Goal: Task Accomplishment & Management: Manage account settings

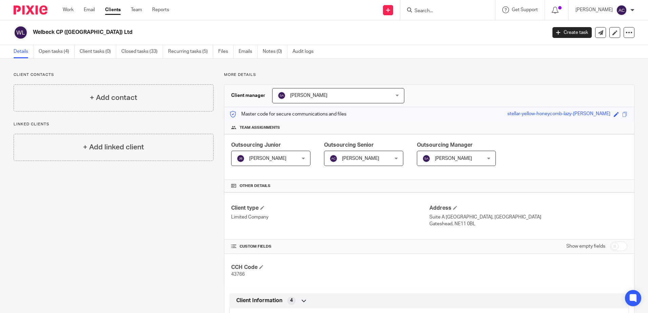
click at [424, 11] on input "Search" at bounding box center [444, 11] width 61 height 6
type input "gsk"
click at [435, 32] on link at bounding box center [459, 37] width 94 height 10
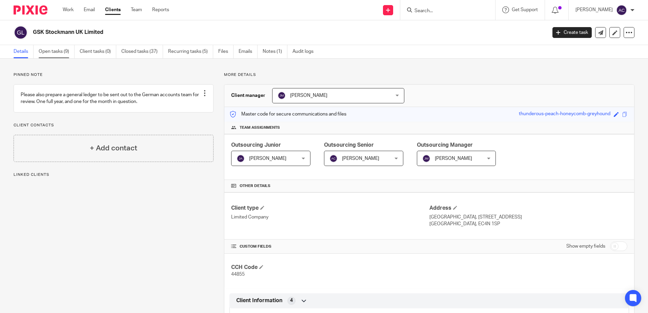
click at [54, 56] on link "Open tasks (9)" at bounding box center [57, 51] width 36 height 13
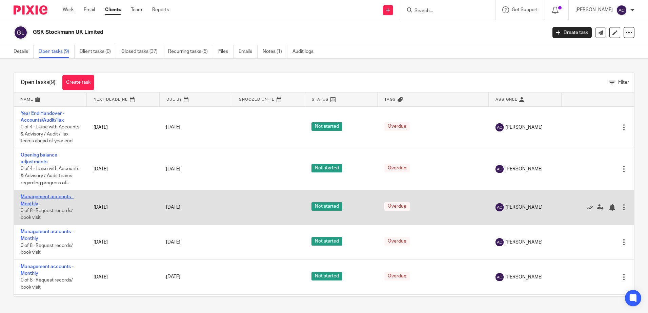
click at [38, 206] on link "Management accounts - Monthly" at bounding box center [47, 200] width 53 height 12
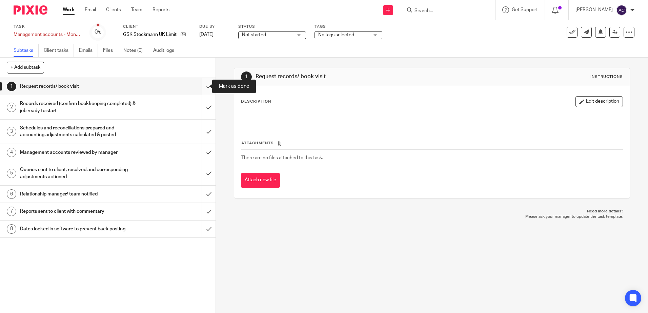
click at [199, 87] on input "submit" at bounding box center [107, 86] width 215 height 17
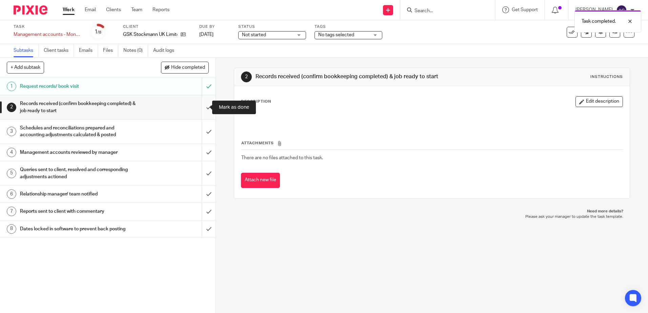
click at [201, 108] on input "submit" at bounding box center [107, 107] width 215 height 24
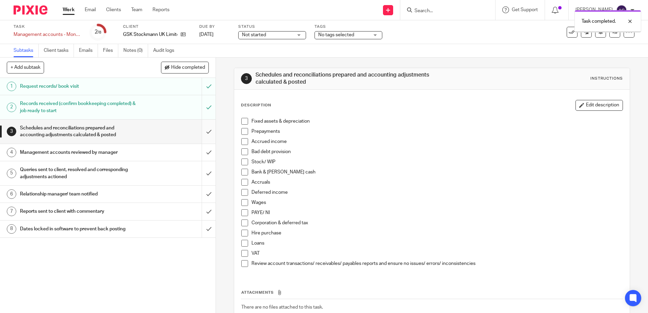
drag, startPoint x: 0, startPoint y: 0, endPoint x: 204, endPoint y: 135, distance: 244.6
click at [204, 135] on input "submit" at bounding box center [107, 132] width 215 height 24
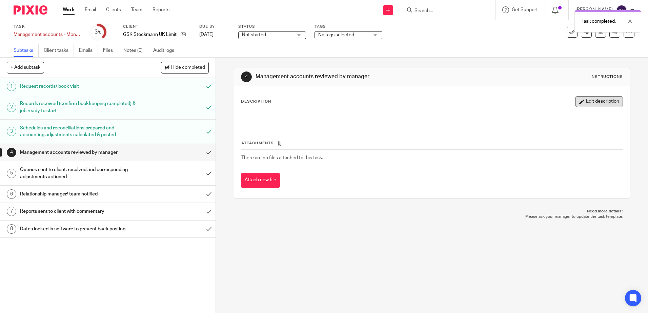
click at [584, 96] on button "Edit description" at bounding box center [598, 101] width 47 height 11
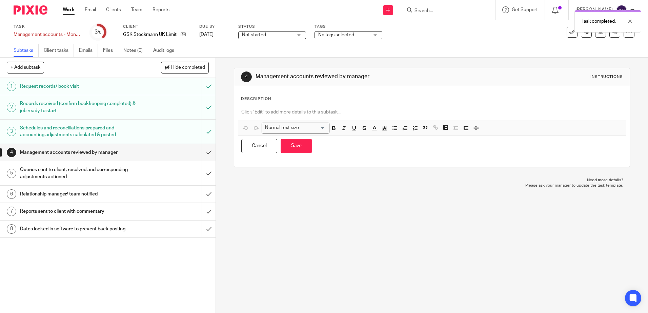
click at [411, 101] on div "Description" at bounding box center [432, 98] width 382 height 5
click at [247, 110] on p at bounding box center [431, 112] width 381 height 7
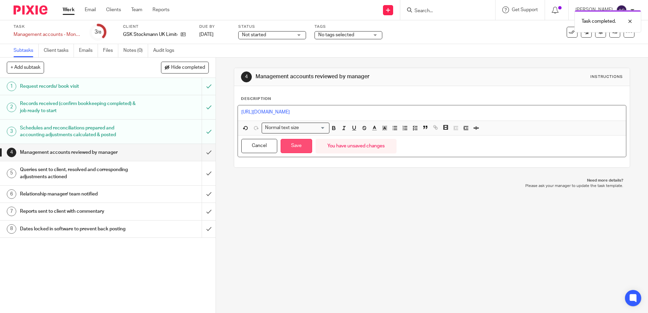
click at [301, 150] on button "Save" at bounding box center [297, 146] width 32 height 15
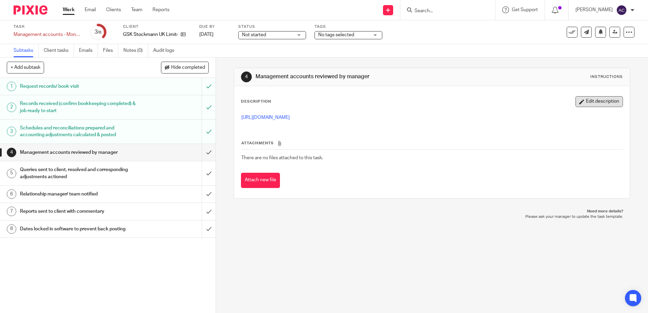
click at [600, 100] on button "Edit description" at bounding box center [598, 101] width 47 height 11
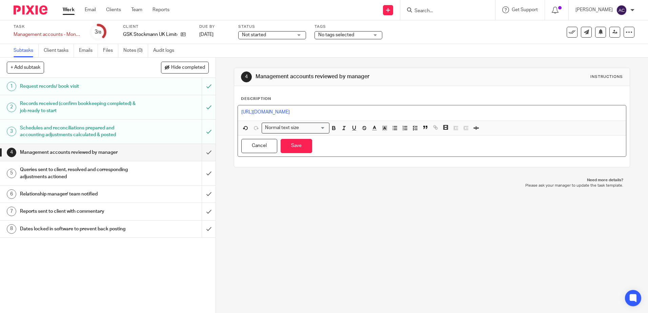
click at [390, 113] on p "https://cloudimanage.com/work/link/f/LLP!10269533" at bounding box center [431, 112] width 381 height 7
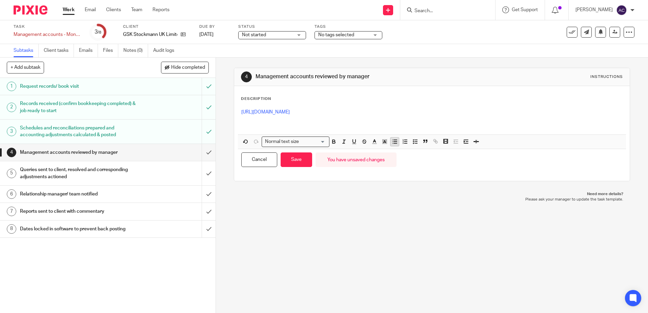
click at [392, 142] on icon "button" at bounding box center [395, 142] width 6 height 6
click at [289, 164] on button "Save" at bounding box center [297, 159] width 32 height 15
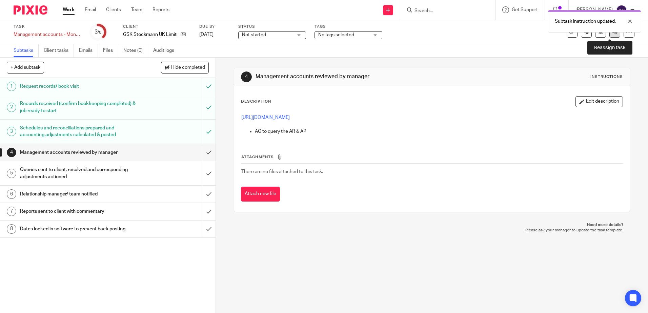
click at [611, 35] on link at bounding box center [614, 32] width 11 height 11
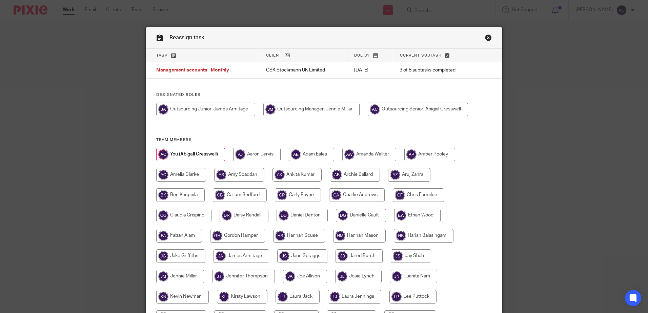
click at [368, 109] on input "radio" at bounding box center [418, 110] width 100 height 14
radio input "true"
click at [350, 108] on input "radio" at bounding box center [311, 110] width 96 height 14
radio input "true"
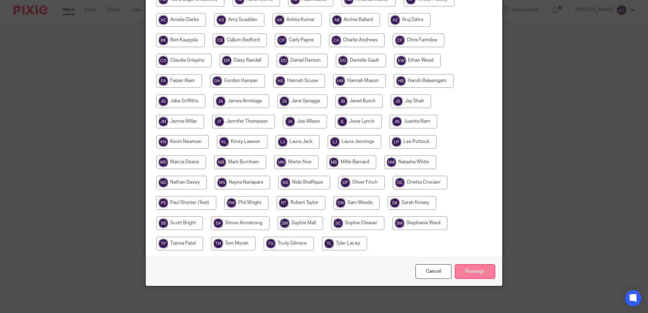
click at [468, 272] on input "Reassign" at bounding box center [475, 271] width 40 height 15
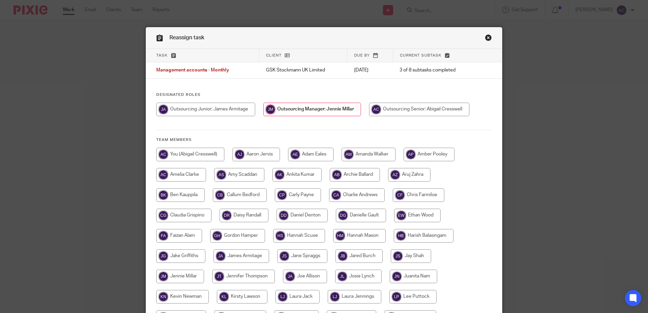
click at [485, 39] on link "Close this dialog window" at bounding box center [488, 38] width 7 height 9
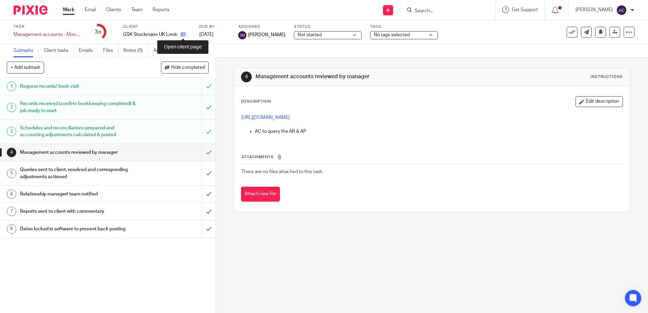
click at [181, 35] on icon at bounding box center [183, 34] width 5 height 5
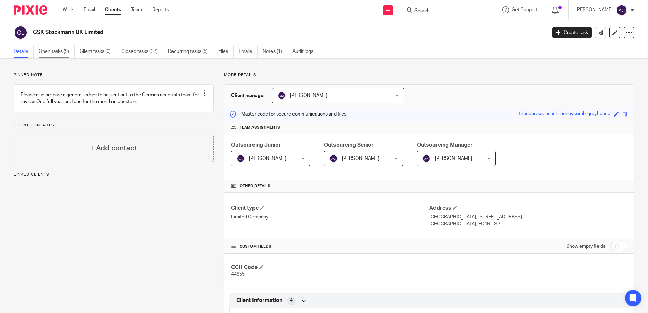
click at [63, 57] on link "Open tasks (9)" at bounding box center [57, 51] width 36 height 13
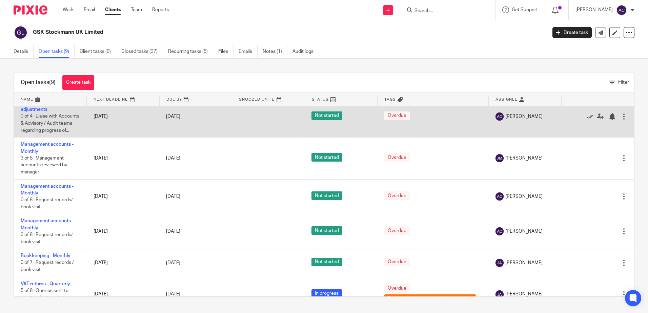
scroll to position [60, 0]
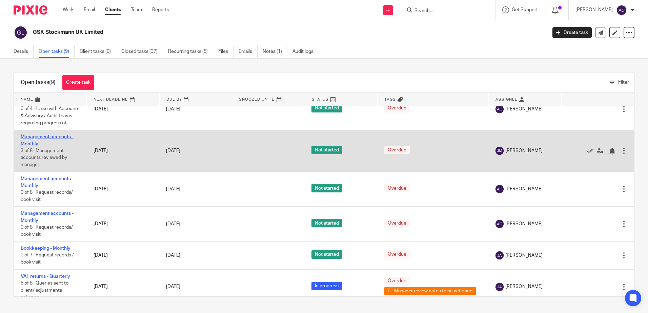
click at [52, 146] on link "Management accounts - Monthly" at bounding box center [47, 141] width 53 height 12
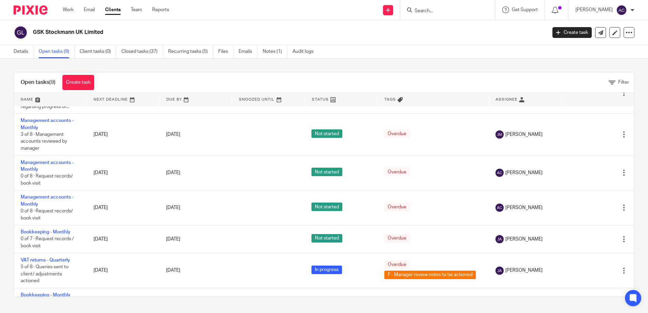
scroll to position [83, 0]
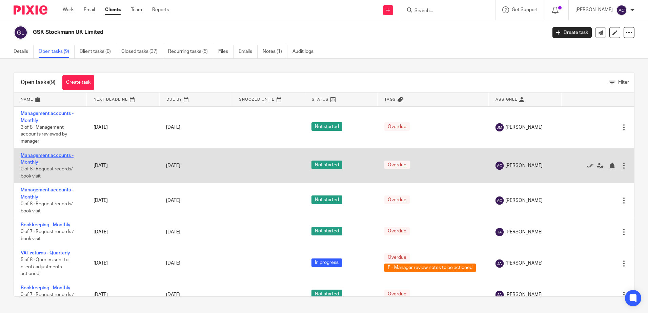
click at [38, 165] on link "Management accounts - Monthly" at bounding box center [47, 159] width 53 height 12
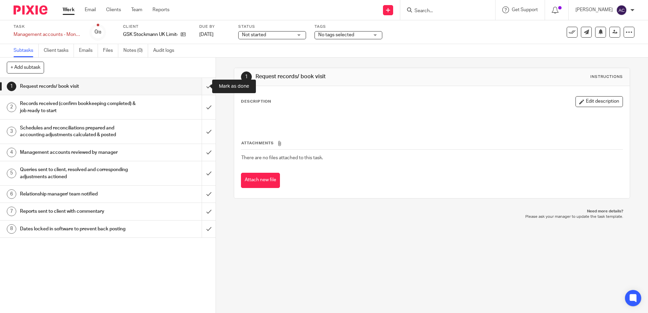
click at [204, 85] on input "submit" at bounding box center [107, 86] width 215 height 17
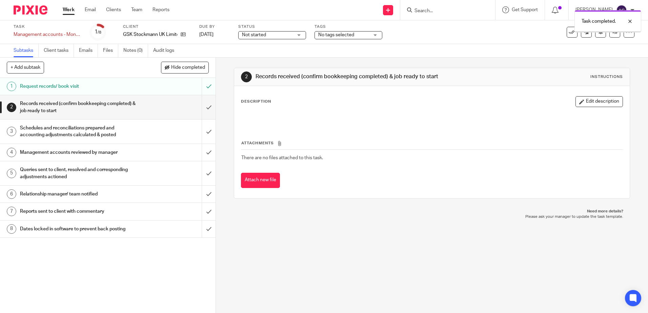
click at [204, 116] on input "submit" at bounding box center [107, 107] width 215 height 24
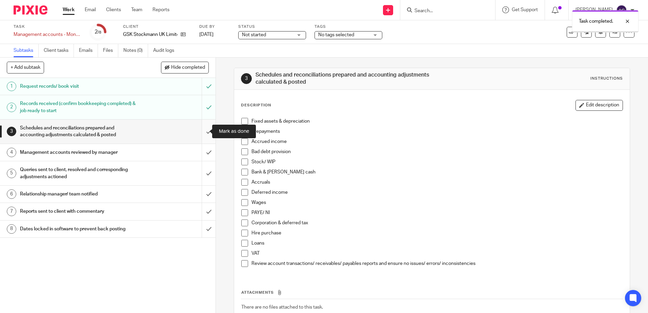
click at [204, 128] on input "submit" at bounding box center [107, 132] width 215 height 24
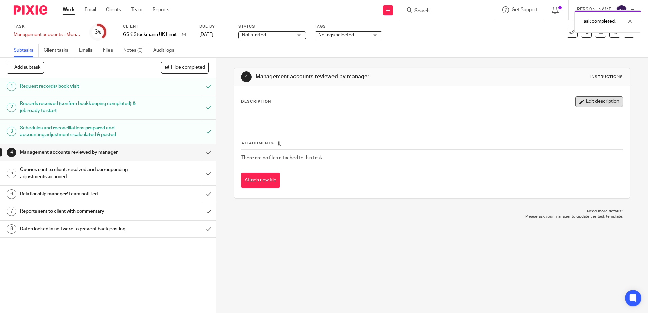
click at [599, 102] on button "Edit description" at bounding box center [598, 101] width 47 height 11
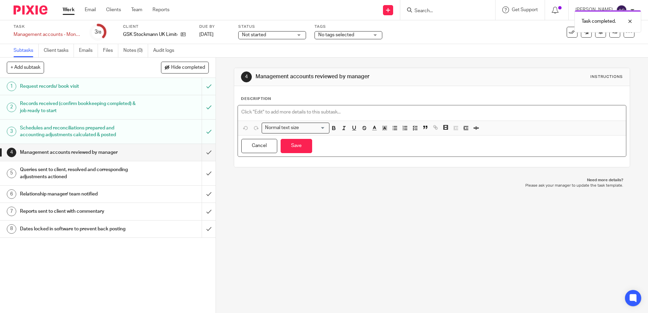
click at [365, 119] on div at bounding box center [432, 112] width 388 height 15
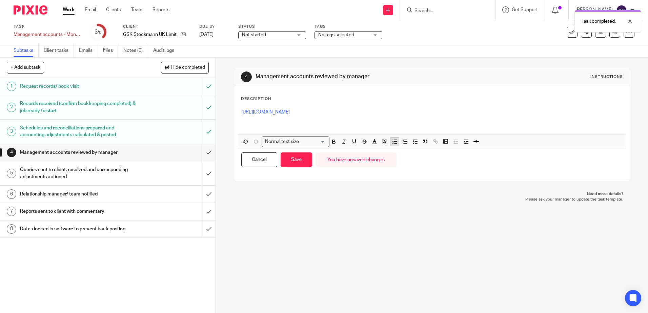
click at [393, 142] on line "button" at bounding box center [393, 142] width 0 height 0
click at [289, 162] on button "Save" at bounding box center [297, 159] width 32 height 15
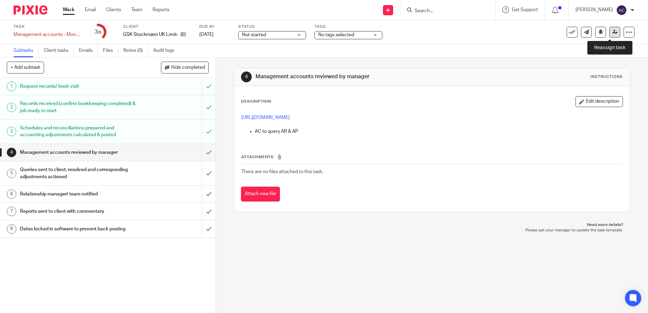
click at [609, 35] on link at bounding box center [614, 32] width 11 height 11
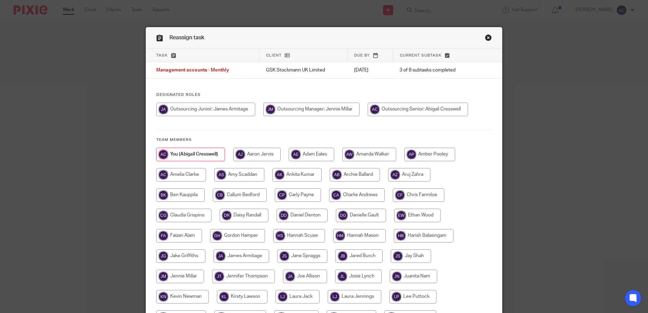
click at [235, 112] on input "radio" at bounding box center [205, 110] width 99 height 14
radio input "true"
click at [296, 111] on input "radio" at bounding box center [313, 110] width 96 height 14
radio input "true"
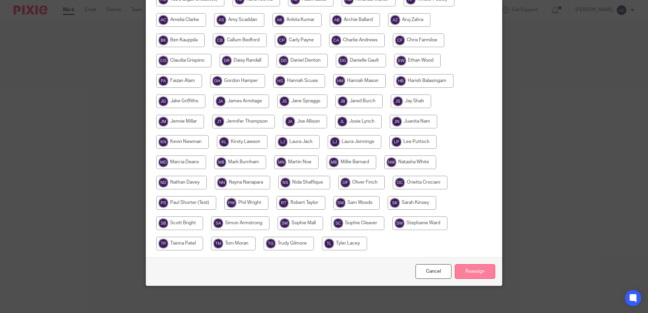
click at [461, 268] on input "Reassign" at bounding box center [475, 271] width 40 height 15
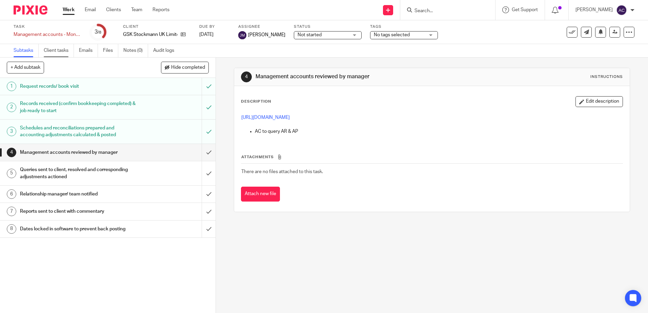
click at [61, 48] on link "Client tasks" at bounding box center [59, 50] width 30 height 13
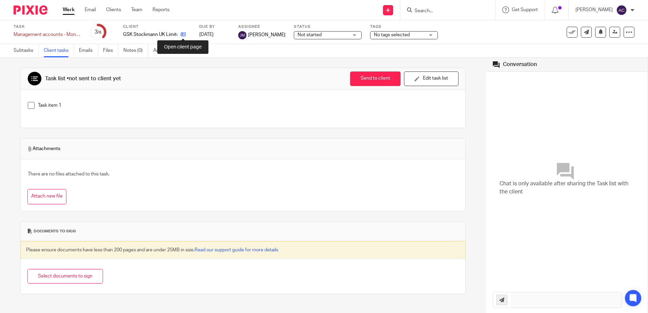
click at [182, 34] on icon at bounding box center [183, 34] width 5 height 5
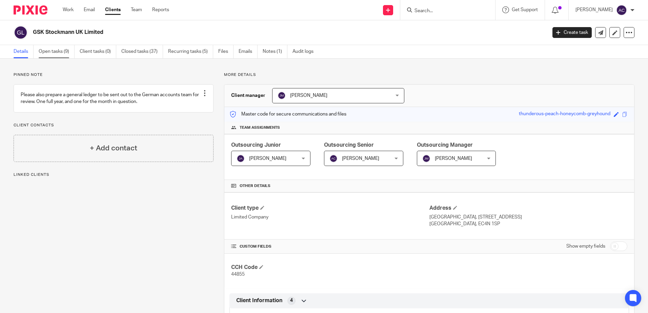
click at [49, 56] on link "Open tasks (9)" at bounding box center [57, 51] width 36 height 13
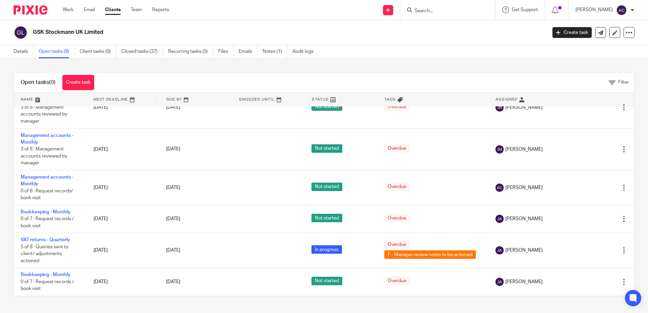
scroll to position [104, 0]
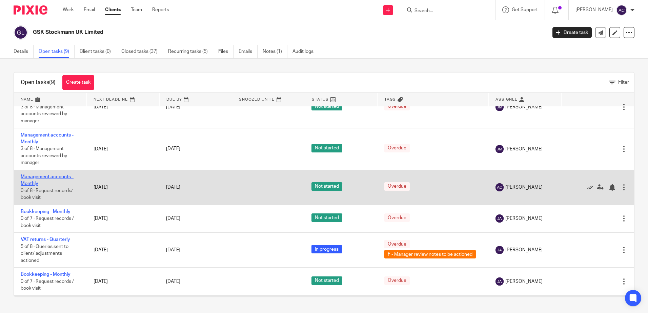
click at [36, 186] on link "Management accounts - Monthly" at bounding box center [47, 180] width 53 height 12
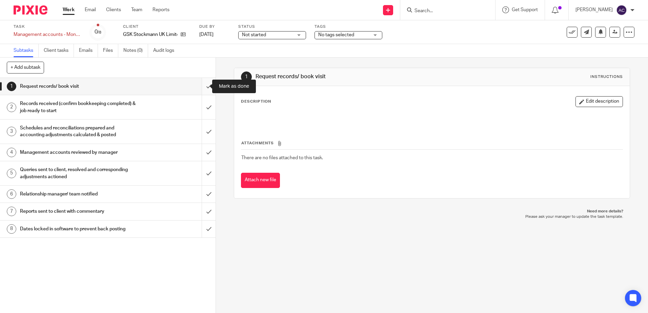
click at [198, 93] on input "submit" at bounding box center [107, 86] width 215 height 17
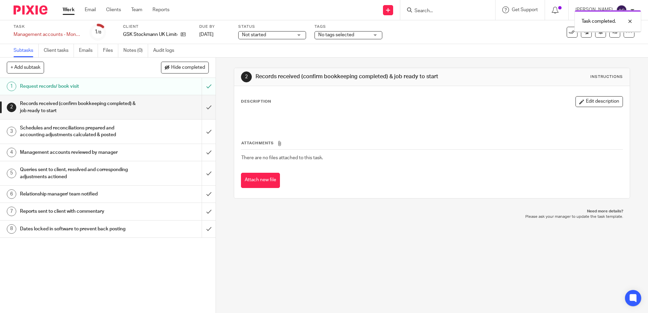
click at [204, 112] on input "submit" at bounding box center [107, 107] width 215 height 24
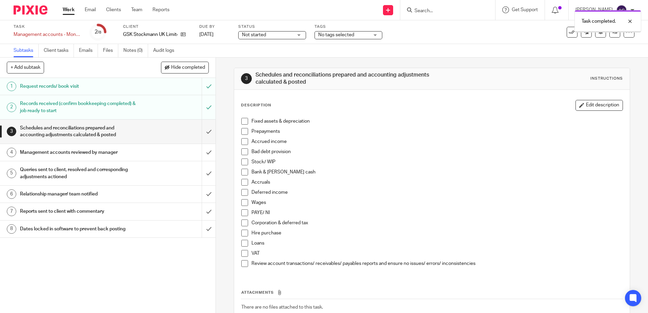
click at [204, 134] on input "submit" at bounding box center [107, 132] width 215 height 24
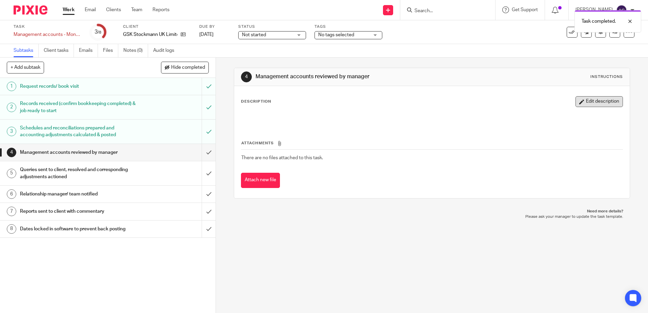
click at [575, 96] on button "Edit description" at bounding box center [598, 101] width 47 height 11
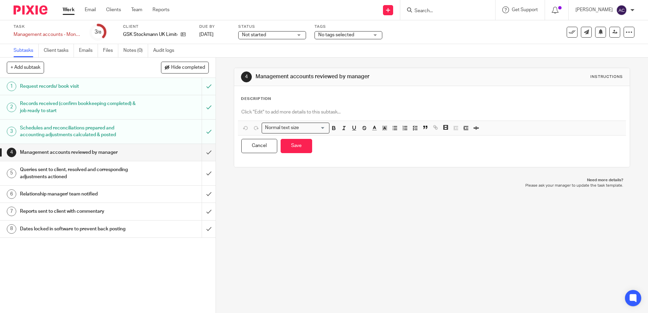
click at [348, 114] on p at bounding box center [431, 112] width 381 height 7
paste div
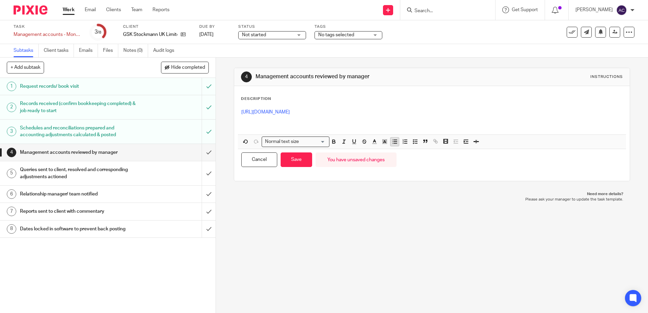
click at [393, 143] on icon "button" at bounding box center [395, 142] width 6 height 6
click at [292, 169] on div "Cancel Save You have unsaved changes" at bounding box center [432, 159] width 388 height 21
click at [294, 158] on button "Save" at bounding box center [297, 159] width 32 height 15
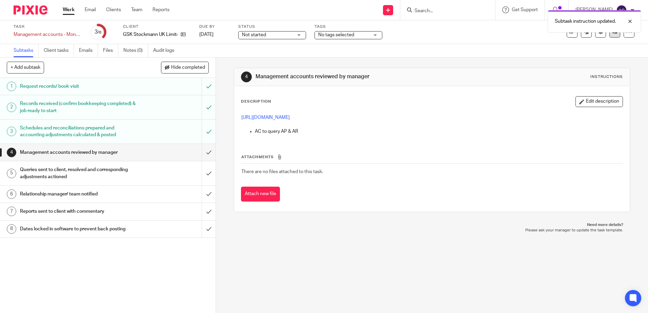
click at [610, 37] on link at bounding box center [614, 32] width 11 height 11
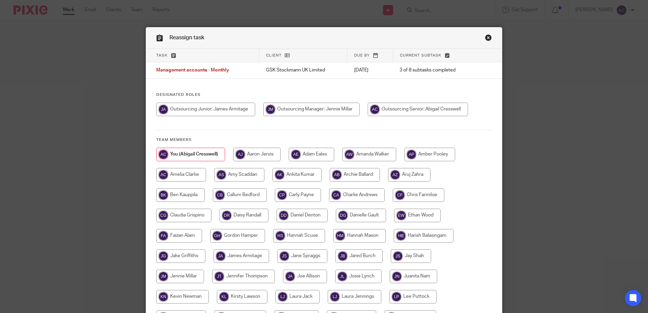
click at [352, 109] on input "radio" at bounding box center [311, 110] width 96 height 14
radio input "true"
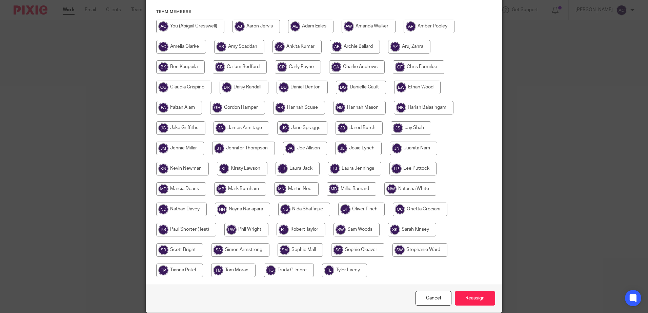
scroll to position [155, 0]
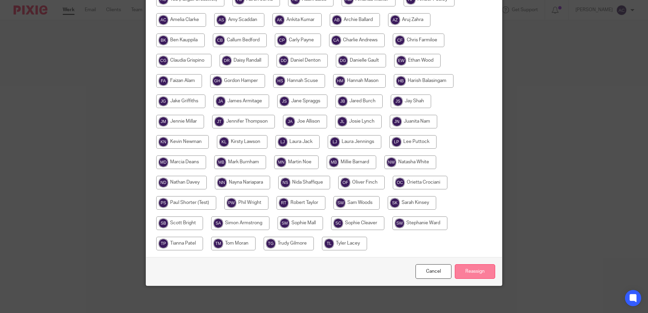
click at [462, 278] on input "Reassign" at bounding box center [475, 271] width 40 height 15
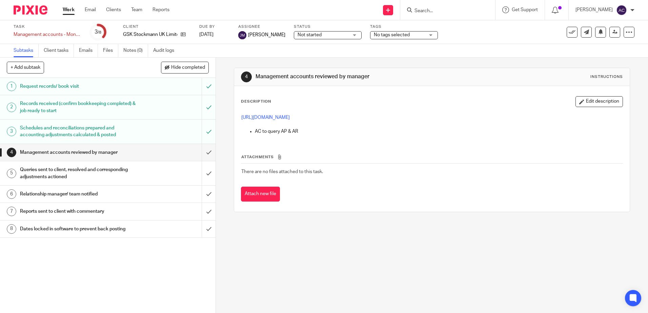
click at [435, 8] on input "Search" at bounding box center [444, 11] width 61 height 6
type input "pinstone"
click at [457, 24] on link at bounding box center [454, 26] width 84 height 10
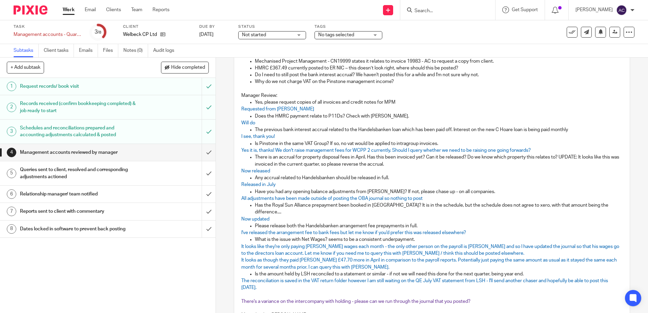
scroll to position [68, 0]
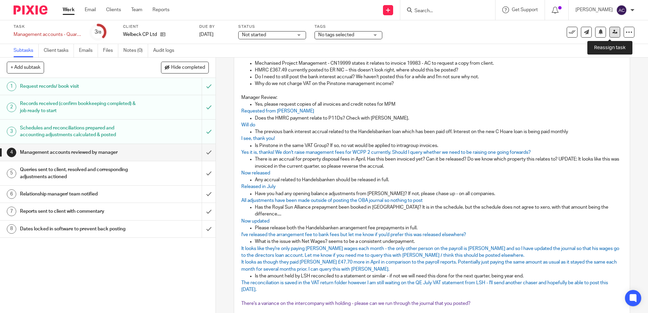
click at [612, 30] on icon at bounding box center [614, 31] width 5 height 5
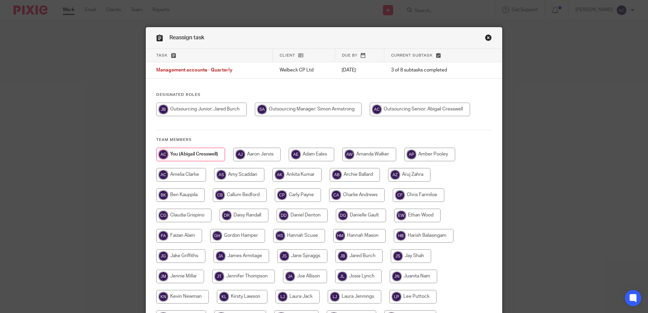
click at [485, 37] on link "Close this dialog window" at bounding box center [488, 38] width 7 height 9
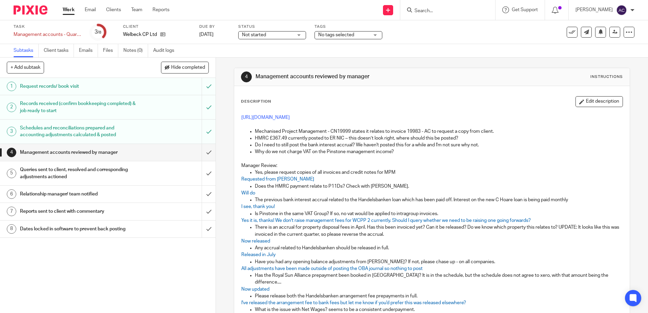
click at [475, 86] on main "Task Management accounts - Quarterly Save Management accounts - Quarterly 3 /8 …" at bounding box center [324, 156] width 648 height 313
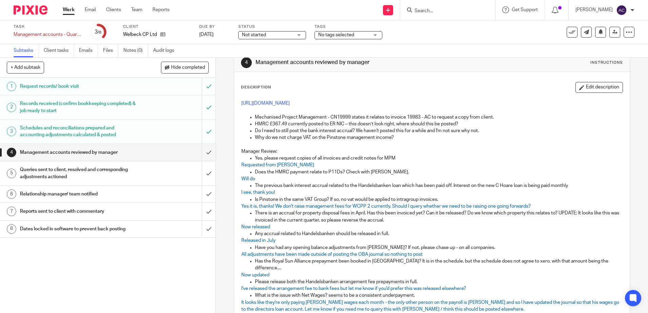
scroll to position [22, 0]
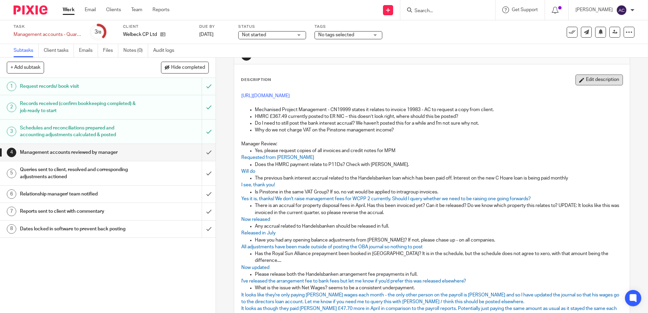
click at [575, 84] on button "Edit description" at bounding box center [598, 80] width 47 height 11
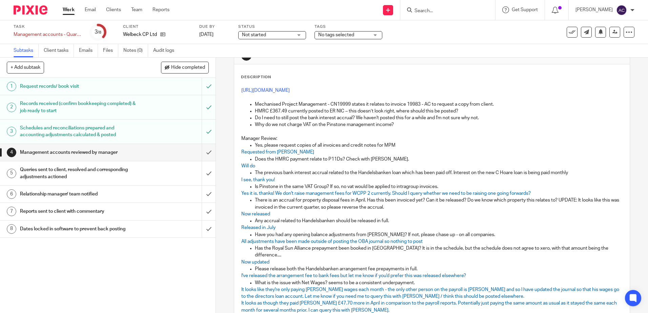
scroll to position [0, 0]
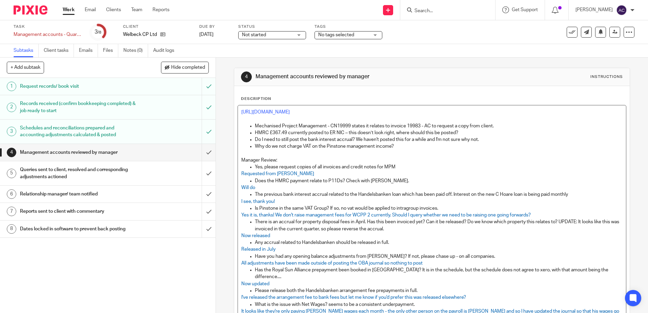
click at [479, 170] on p "Yes, please request copies of all invoices and credit notes for MPM" at bounding box center [438, 167] width 367 height 7
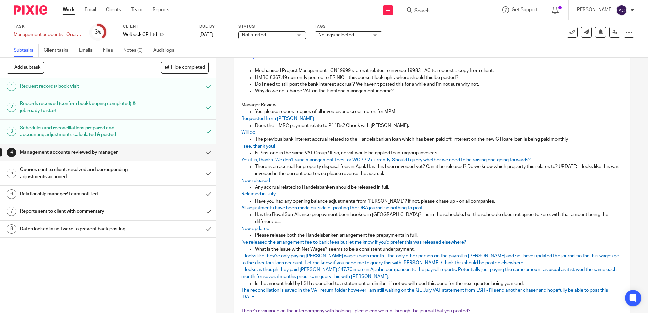
scroll to position [56, 0]
click at [534, 159] on p "Yes it is, thanks! We don't raise management fees for WCPP 2 currently. Should …" at bounding box center [431, 159] width 381 height 7
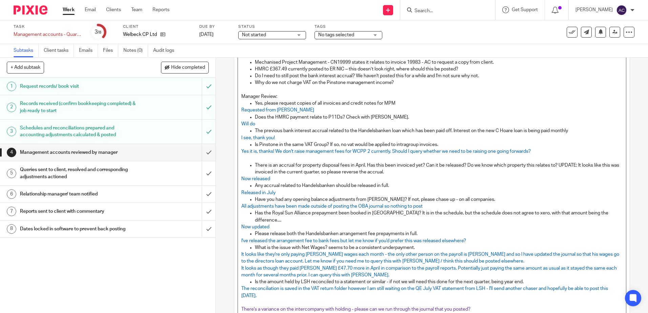
scroll to position [63, 0]
drag, startPoint x: 332, startPoint y: 158, endPoint x: 238, endPoint y: 158, distance: 94.2
click at [238, 158] on div "[URL][DOMAIN_NAME] Mechanised Project Management - CN19999 states it relates to…" at bounding box center [432, 218] width 388 height 352
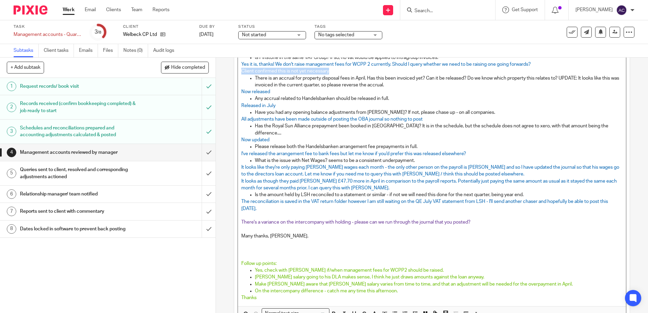
scroll to position [194, 0]
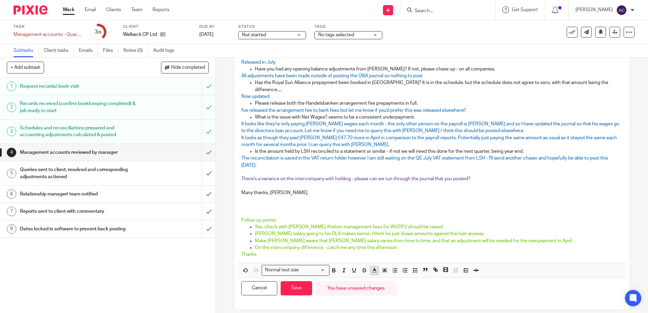
click at [374, 267] on icon "button" at bounding box center [374, 270] width 6 height 6
click at [428, 290] on li "color:#AB149E" at bounding box center [430, 292] width 5 height 5
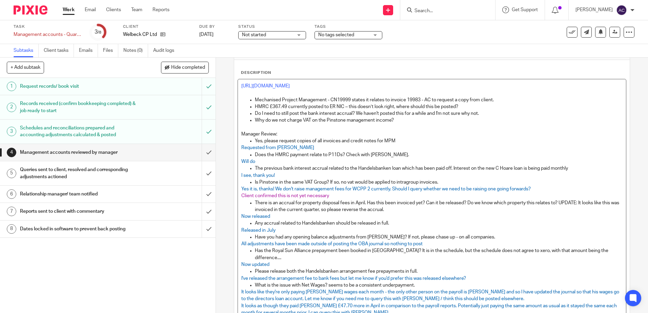
scroll to position [25, 0]
click at [285, 168] on p "The previous bank interest accrual related to the Handelsbanken loan which has …" at bounding box center [438, 169] width 367 height 7
click at [241, 197] on span "Client confirmed this is not yet necessary" at bounding box center [285, 196] width 88 height 5
click at [376, 212] on p "There is an accrual for property disposal fees in April. Has this been invoiced…" at bounding box center [438, 207] width 367 height 14
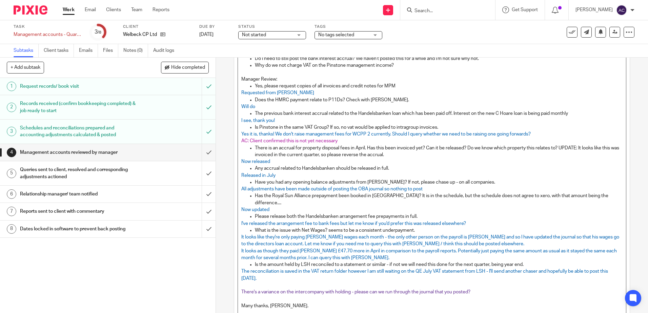
scroll to position [82, 0]
click at [475, 288] on p "There's a variance on the intercompany with holding - please can we run through…" at bounding box center [431, 291] width 381 height 7
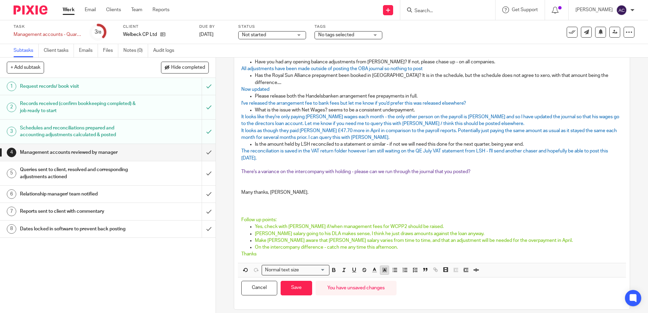
click at [382, 267] on icon "button" at bounding box center [385, 270] width 6 height 6
click at [428, 290] on li "color:#AB149E" at bounding box center [430, 292] width 5 height 5
click at [251, 175] on p "Updated" at bounding box center [431, 178] width 381 height 7
click at [382, 267] on icon "button" at bounding box center [385, 270] width 6 height 6
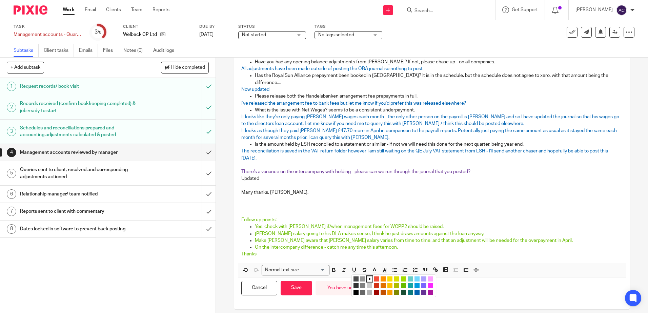
click at [429, 290] on li "color:#AB149E" at bounding box center [430, 292] width 5 height 5
click at [325, 168] on p "There's a variance on the intercompany with holding - please can we run through…" at bounding box center [431, 171] width 381 height 7
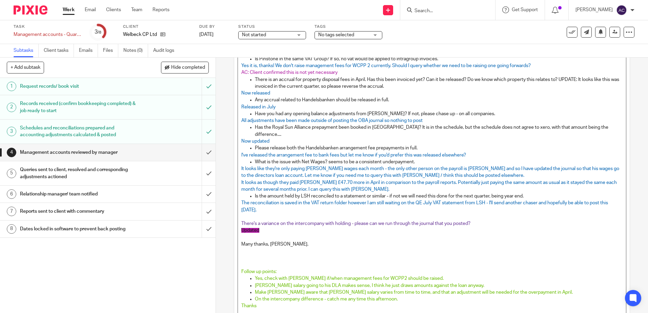
scroll to position [148, 0]
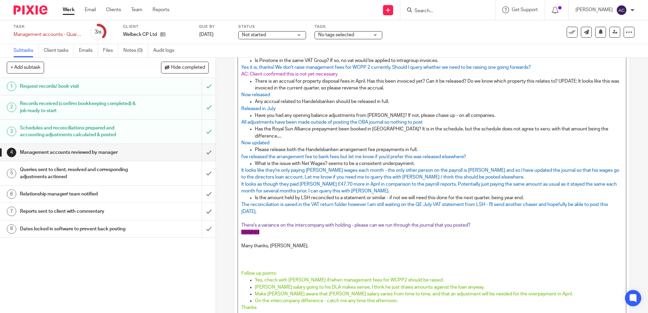
click at [249, 230] on span "Updated" at bounding box center [250, 232] width 18 height 5
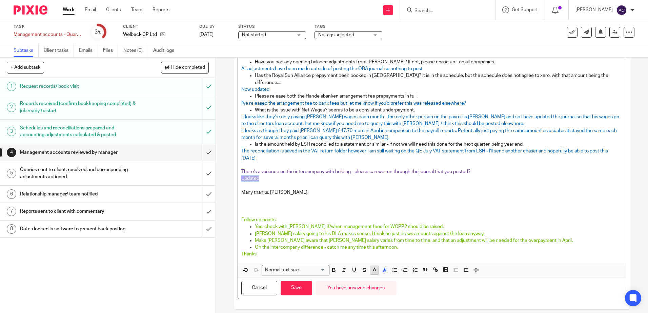
click at [371, 267] on icon "button" at bounding box center [374, 270] width 6 height 6
click at [431, 290] on li "color:#AB149E" at bounding box center [430, 292] width 5 height 5
click at [383, 269] on polyline "button" at bounding box center [384, 270] width 2 height 3
click at [368, 276] on li "color:#FFFFFF" at bounding box center [369, 278] width 5 height 5
click at [322, 196] on p at bounding box center [431, 206] width 381 height 21
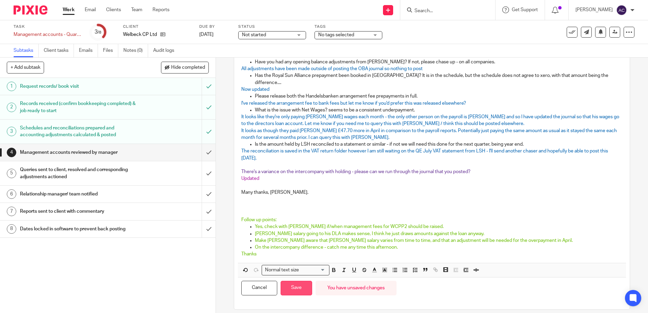
click at [297, 285] on button "Save" at bounding box center [297, 288] width 32 height 15
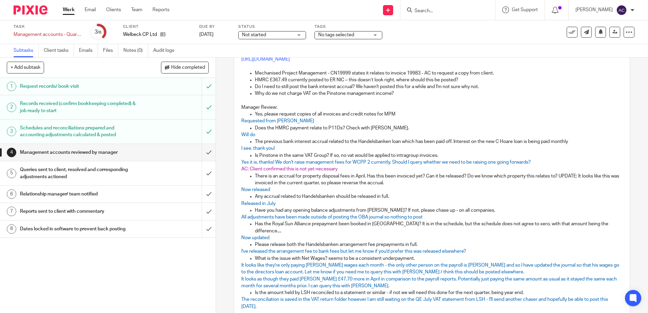
scroll to position [0, 0]
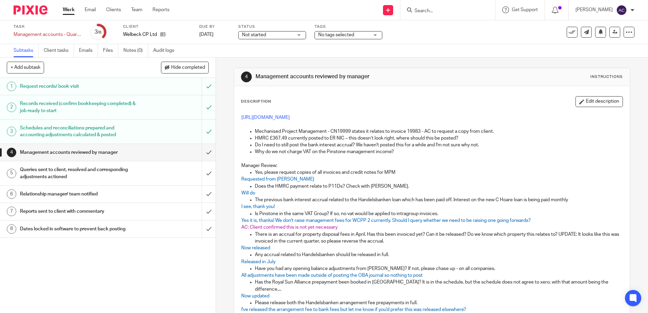
click at [595, 92] on div "Description Edit description [URL][DOMAIN_NAME] Mechanised Project Management -…" at bounding box center [431, 313] width 395 height 455
click at [593, 97] on button "Edit description" at bounding box center [598, 101] width 47 height 11
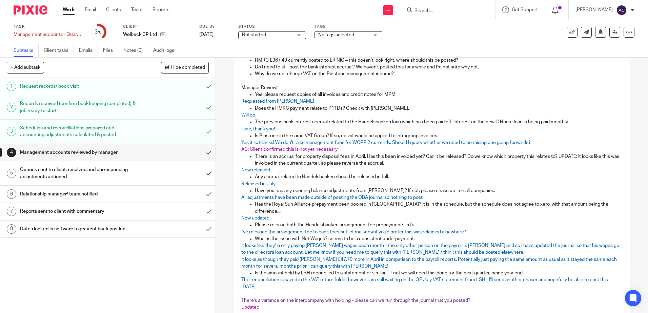
scroll to position [67, 0]
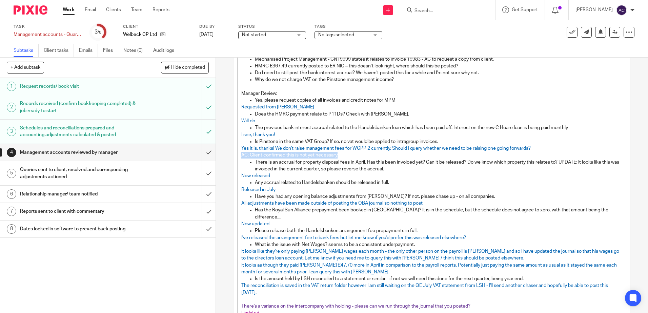
drag, startPoint x: 345, startPoint y: 155, endPoint x: 232, endPoint y: 156, distance: 113.5
click at [234, 156] on div "4 Management accounts reviewed by manager Instructions Description [URL][DOMAIN…" at bounding box center [432, 222] width 396 height 443
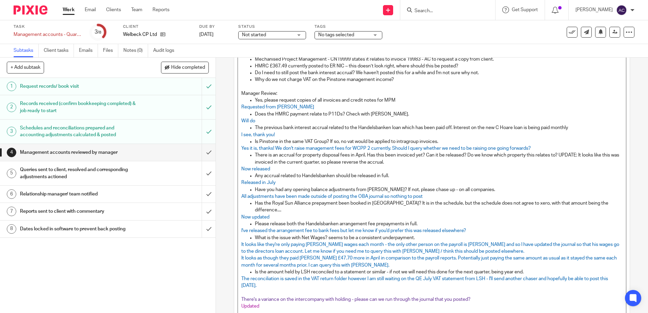
scroll to position [194, 0]
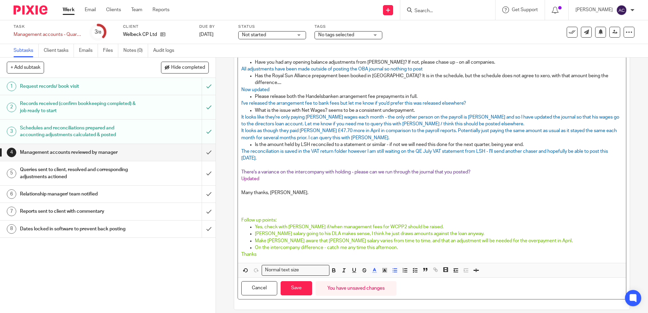
click at [421, 224] on p "Yes, check with [PERSON_NAME] if/when management fees for WCPP2 should be raise…" at bounding box center [438, 227] width 367 height 7
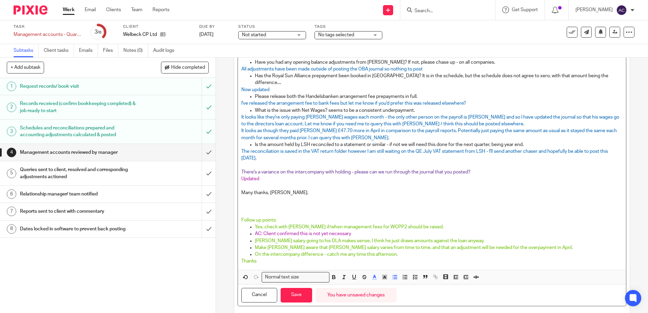
click at [255, 231] on span "AC: Client confirmed this is not yet necessary" at bounding box center [303, 233] width 96 height 5
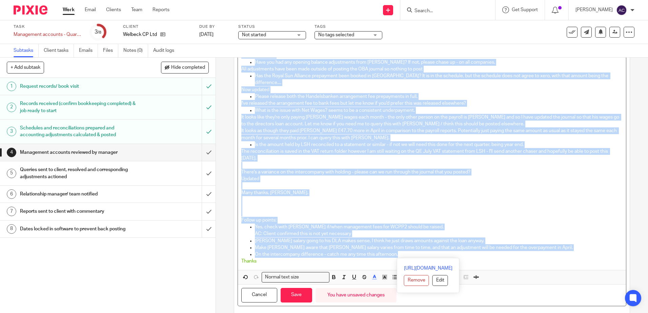
click at [255, 231] on span "AC: Client confirmed this is not yet necessary" at bounding box center [303, 233] width 96 height 5
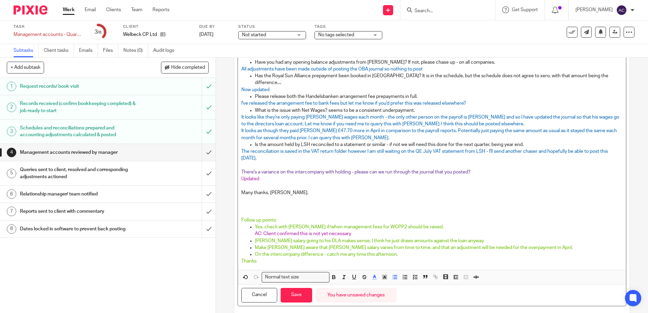
click at [332, 231] on span "AC: Client confirmed this is not yet necessary" at bounding box center [303, 233] width 96 height 5
click at [288, 182] on p at bounding box center [431, 185] width 381 height 7
click at [250, 177] on span "Updated" at bounding box center [250, 179] width 18 height 5
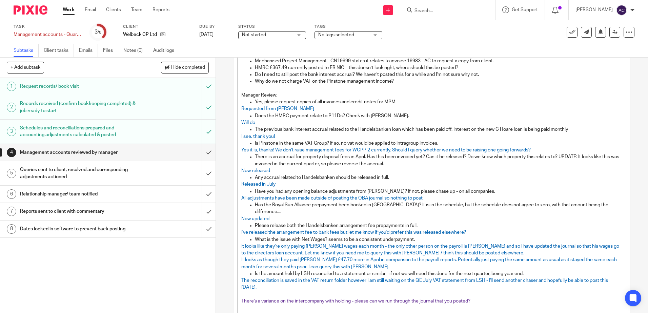
scroll to position [201, 0]
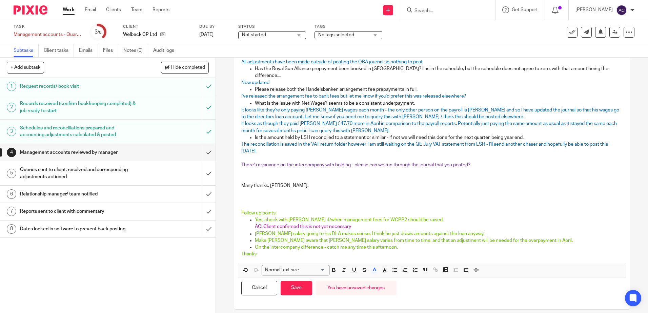
click at [399, 244] on p "On the intercompany difference - catch me any time this afternoon." at bounding box center [438, 247] width 367 height 7
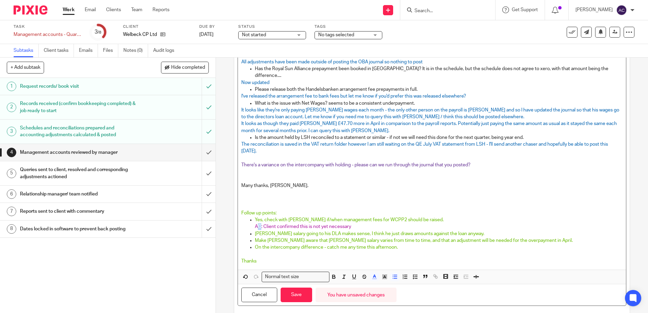
click at [258, 223] on p "AC: Client confirmed this is not yet necessary" at bounding box center [438, 226] width 367 height 7
click at [255, 224] on span "AC: Client confirmed this is not yet necessary" at bounding box center [303, 226] width 96 height 5
drag, startPoint x: 254, startPoint y: 220, endPoint x: 350, endPoint y: 219, distance: 95.9
click at [350, 223] on p "AC: Client confirmed this is not yet necessary" at bounding box center [438, 226] width 367 height 7
copy span "AC: Client confirmed this is not yet necessary"
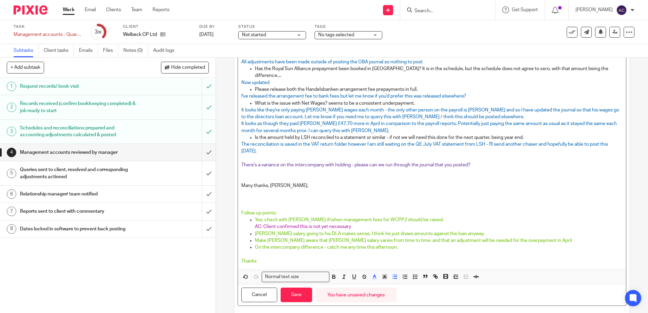
click at [255, 251] on p at bounding box center [438, 254] width 367 height 7
click at [268, 252] on span "AC: Client confirmed this is not yet necessary" at bounding box center [316, 254] width 96 height 5
click at [267, 252] on span "AC: Client confirmed this is not yet necessary" at bounding box center [303, 254] width 96 height 5
click at [293, 291] on button "Save" at bounding box center [297, 295] width 32 height 15
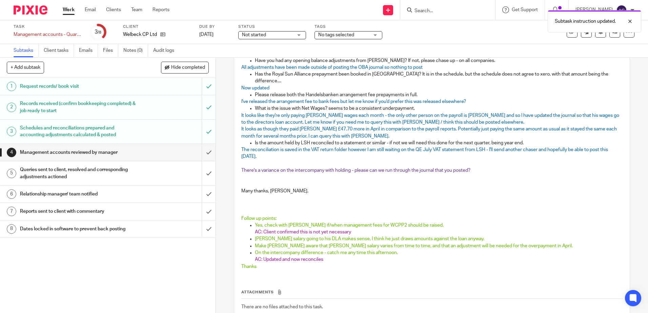
scroll to position [207, 0]
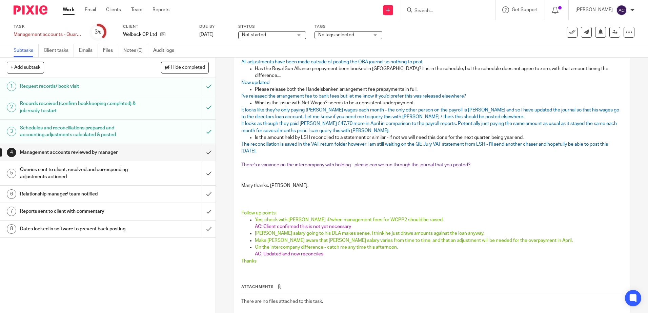
click at [530, 237] on p "Make [PERSON_NAME] aware that [PERSON_NAME] salary varies from time to time, an…" at bounding box center [438, 240] width 367 height 7
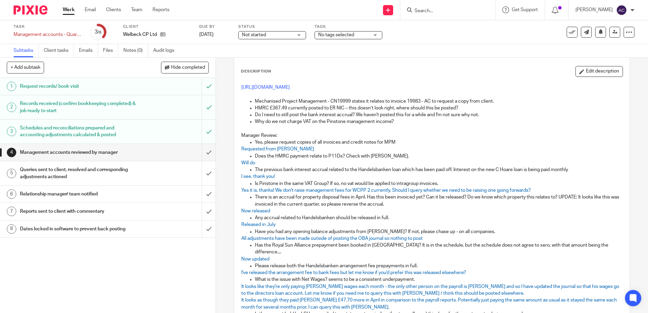
scroll to position [30, 0]
click at [581, 72] on button "Edit description" at bounding box center [598, 71] width 47 height 11
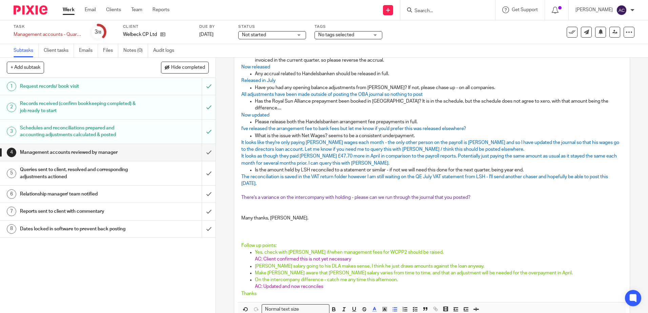
scroll to position [171, 0]
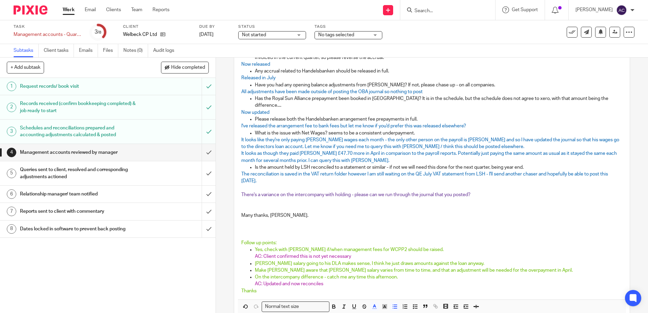
click at [544, 274] on p "On the intercompany difference - catch me any time this afternoon." at bounding box center [438, 277] width 367 height 7
click at [532, 260] on p "[PERSON_NAME] salary going to his DLA makes sense, I think he just draws amount…" at bounding box center [438, 263] width 367 height 7
click at [533, 267] on p "Make [PERSON_NAME] aware that [PERSON_NAME] salary varies from time to time, an…" at bounding box center [438, 270] width 367 height 7
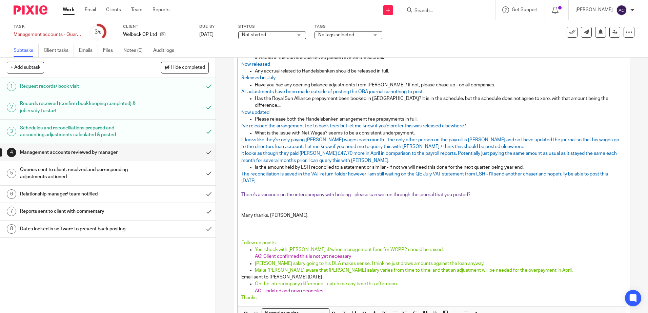
click at [255, 289] on span "AC: Updated and now reconciles" at bounding box center [289, 291] width 68 height 5
drag, startPoint x: 239, startPoint y: 269, endPoint x: 306, endPoint y: 269, distance: 67.1
click at [306, 269] on div "[URL][DOMAIN_NAME] Mechanised Project Management - CN19999 states it relates to…" at bounding box center [432, 120] width 388 height 372
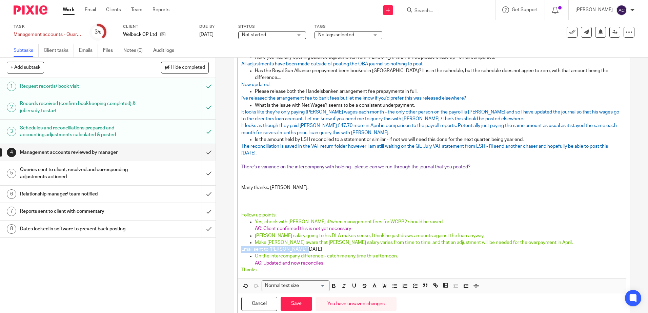
scroll to position [215, 0]
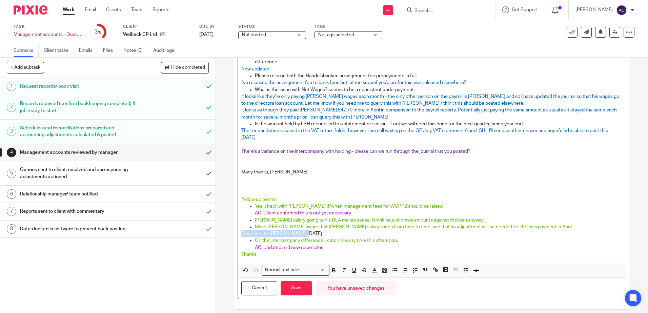
copy p "Email sent to [PERSON_NAME] [DATE]"
click at [252, 240] on ul "On the intercompany difference - catch me any time this afternoon. AC: Updated …" at bounding box center [431, 244] width 381 height 14
click at [252, 241] on ul "On the intercompany difference - catch me any time this afternoon. Email sent t…" at bounding box center [431, 244] width 381 height 14
drag, startPoint x: 252, startPoint y: 241, endPoint x: 317, endPoint y: 241, distance: 65.1
click at [317, 241] on ul "On the intercompany difference - catch me any time this afternoon. Email sent t…" at bounding box center [431, 244] width 381 height 14
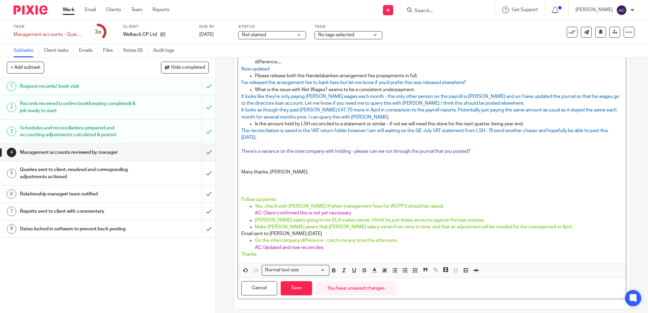
click at [238, 225] on div "[URL][DOMAIN_NAME] Mechanised Project Management - CN19999 states it relates to…" at bounding box center [432, 77] width 388 height 372
click at [243, 230] on p "Email sent to [PERSON_NAME] [DATE]" at bounding box center [431, 233] width 381 height 7
click at [241, 230] on p "Email sent to [PERSON_NAME] [DATE]" at bounding box center [431, 233] width 381 height 7
drag, startPoint x: 311, startPoint y: 226, endPoint x: 238, endPoint y: 225, distance: 72.5
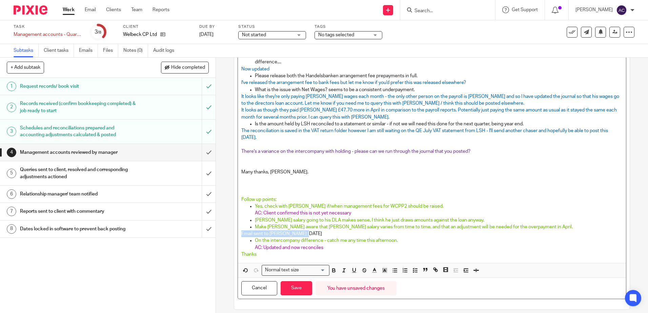
click at [238, 225] on div "[URL][DOMAIN_NAME] Mechanised Project Management - CN19999 states it relates to…" at bounding box center [432, 77] width 388 height 372
click at [544, 224] on p "Make [PERSON_NAME] aware that [PERSON_NAME] salary varies from time to time, an…" at bounding box center [438, 227] width 367 height 7
drag, startPoint x: 253, startPoint y: 227, endPoint x: 318, endPoint y: 228, distance: 65.4
click at [318, 230] on p "Email sent to [PERSON_NAME] [DATE]" at bounding box center [438, 233] width 367 height 7
click at [373, 268] on polyline "button" at bounding box center [374, 269] width 2 height 3
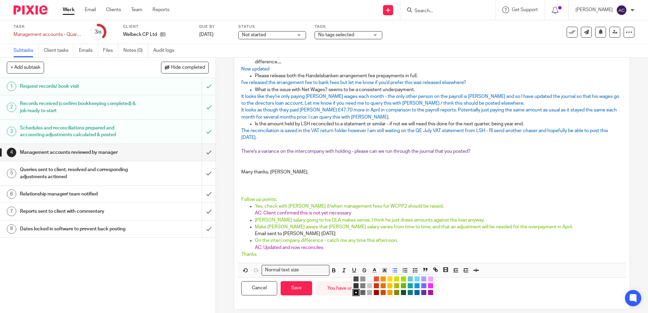
click at [428, 290] on li "color:#AB149E" at bounding box center [430, 292] width 5 height 5
click at [339, 217] on p "[PERSON_NAME] salary going to his DLA makes sense, I think he just draws amount…" at bounding box center [438, 220] width 367 height 7
